Goal: Information Seeking & Learning: Learn about a topic

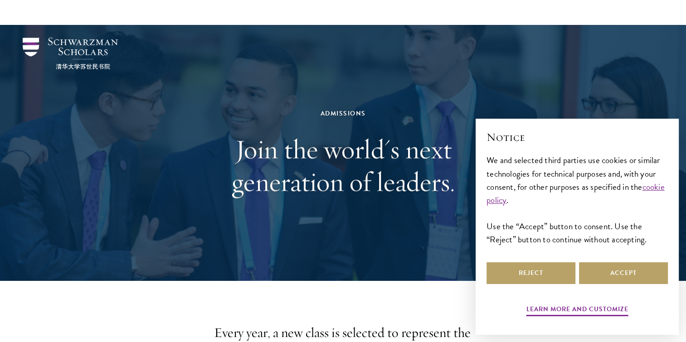
scroll to position [68, 0]
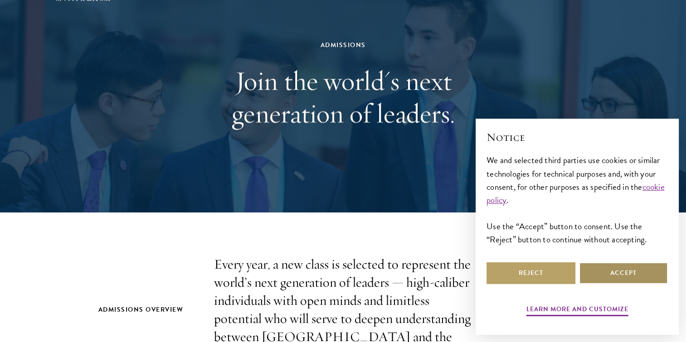
click at [588, 273] on button "Accept" at bounding box center [623, 274] width 89 height 22
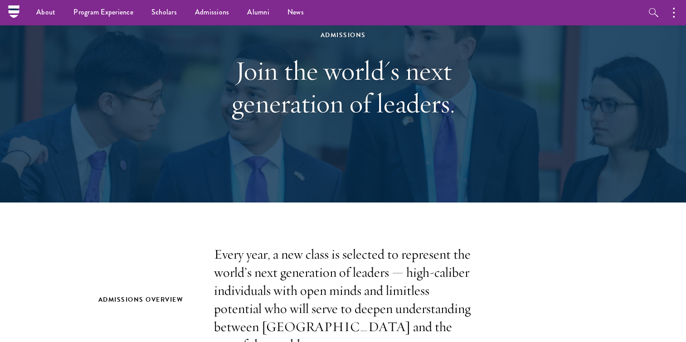
scroll to position [0, 0]
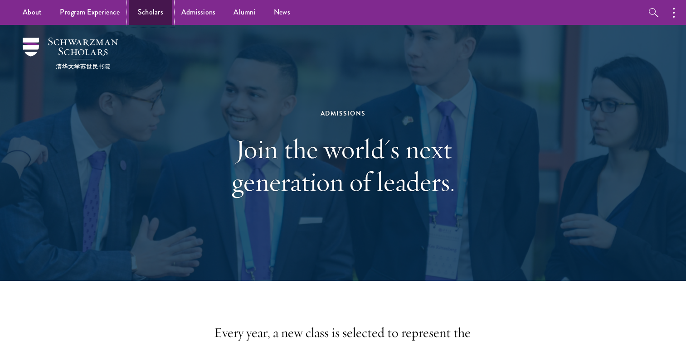
click at [149, 2] on link "Scholars" at bounding box center [151, 12] width 44 height 25
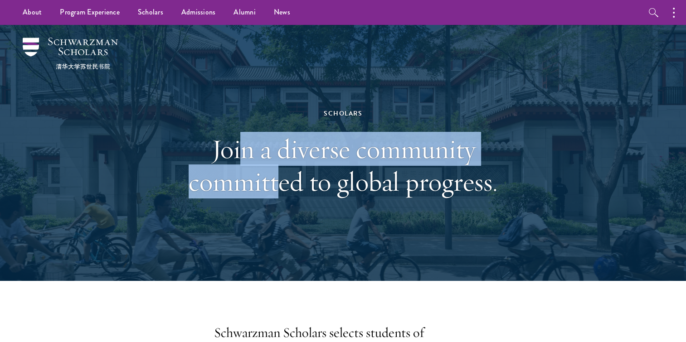
drag, startPoint x: 247, startPoint y: 151, endPoint x: 278, endPoint y: 192, distance: 51.1
click at [278, 192] on h1 "Join a diverse community committed to global progress." at bounding box center [343, 165] width 313 height 65
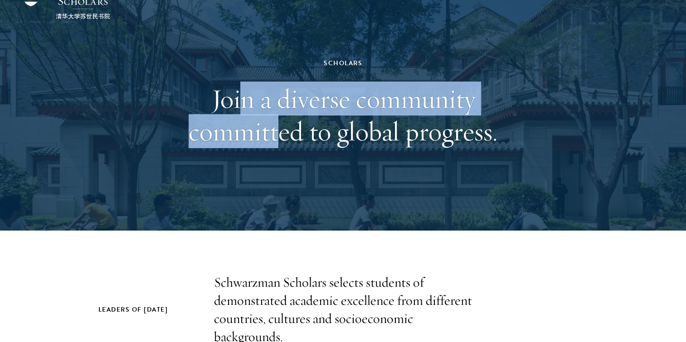
scroll to position [51, 0]
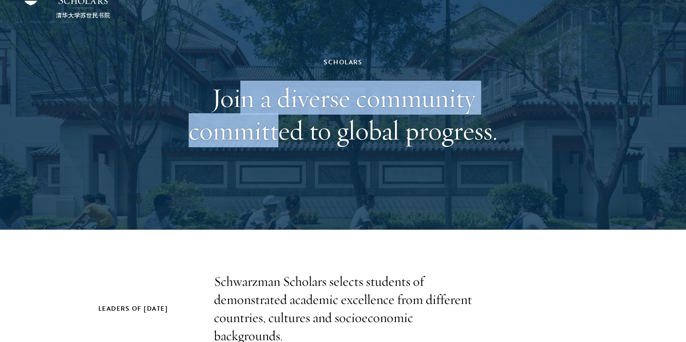
click at [281, 200] on div "Scholars Join a diverse community committed to global progress." at bounding box center [342, 102] width 595 height 256
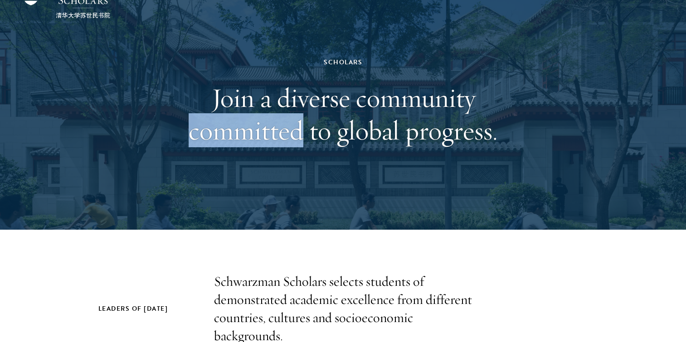
click at [281, 200] on div "Scholars Join a diverse community committed to global progress." at bounding box center [342, 102] width 595 height 256
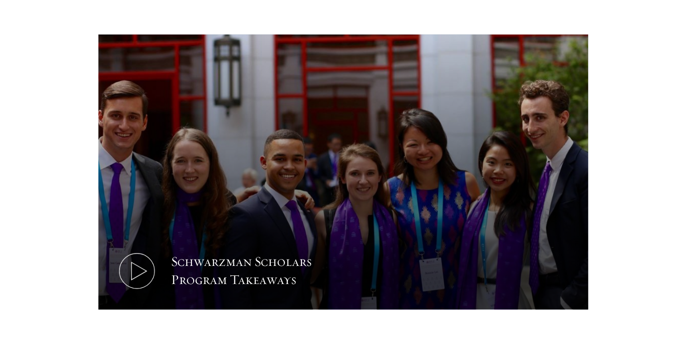
scroll to position [445, 0]
